Goal: Check status: Check status

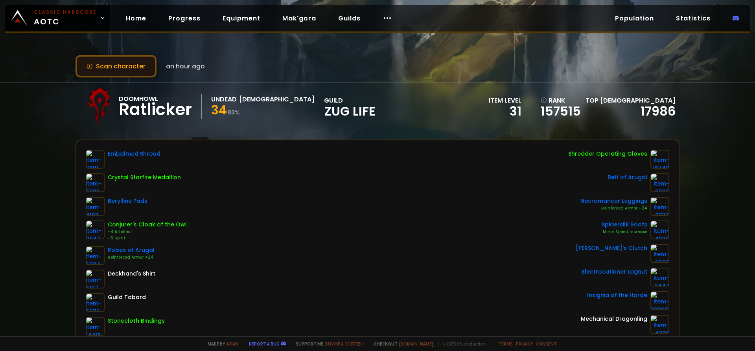
click at [119, 62] on button "Scan character" at bounding box center [115, 66] width 81 height 22
click at [117, 73] on button "Scan character" at bounding box center [115, 66] width 81 height 22
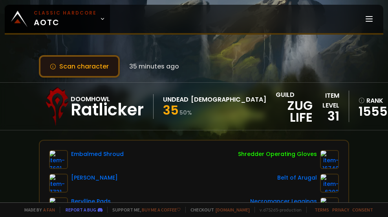
click at [99, 63] on button "Scan character" at bounding box center [79, 66] width 81 height 22
